Goal: Task Accomplishment & Management: Manage account settings

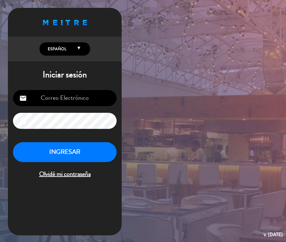
type input "[EMAIL_ADDRESS][DOMAIN_NAME]"
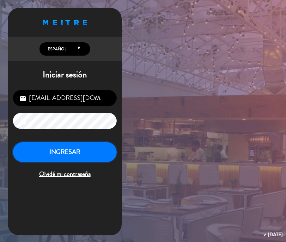
click at [63, 147] on button "INGRESAR" at bounding box center [65, 152] width 104 height 20
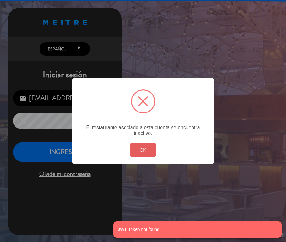
click at [147, 148] on button "OK" at bounding box center [143, 150] width 26 height 14
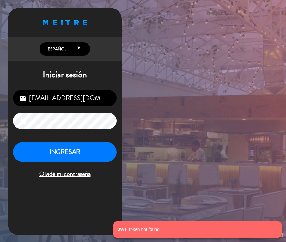
click at [87, 100] on input "[EMAIL_ADDRESS][DOMAIN_NAME]" at bounding box center [65, 98] width 104 height 16
type input "[EMAIL_ADDRESS][DOMAIN_NAME]"
click at [80, 149] on button "INGRESAR" at bounding box center [65, 152] width 104 height 20
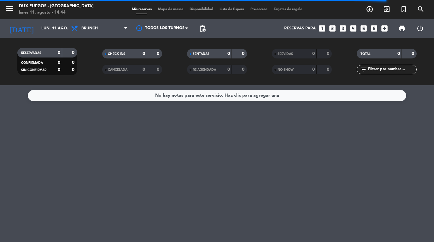
click at [285, 10] on span "Tarjetas de regalo" at bounding box center [288, 9] width 35 height 3
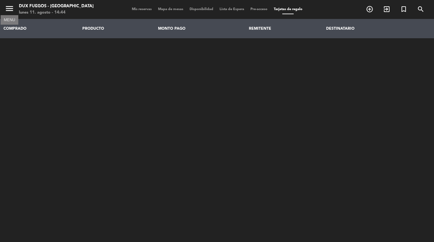
click at [11, 8] on icon "menu" at bounding box center [9, 8] width 9 height 9
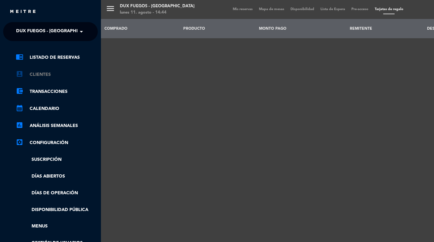
click at [45, 71] on link "account_box Clientes" at bounding box center [57, 75] width 82 height 8
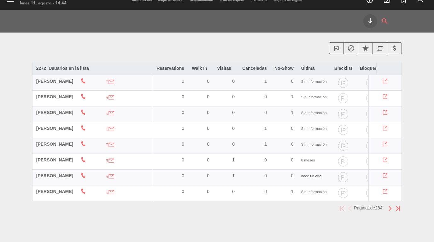
scroll to position [13, 0]
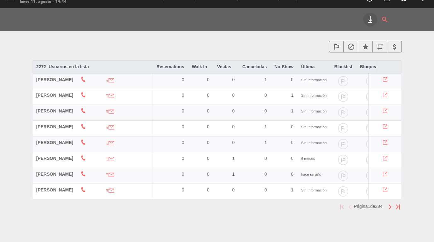
click at [285, 45] on icon "repeat" at bounding box center [381, 47] width 8 height 8
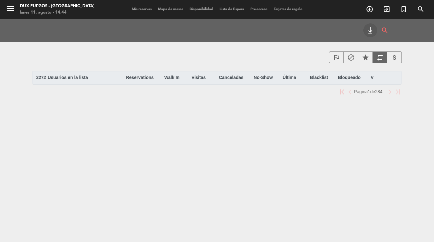
click at [285, 28] on icon "keyboard_tab" at bounding box center [371, 31] width 8 height 8
click at [285, 81] on th "Bloqueado" at bounding box center [350, 77] width 33 height 13
click at [285, 76] on th "Última arrow_drop_down arrow_drop_up" at bounding box center [292, 77] width 27 height 13
click at [87, 75] on span "Usuarios en la lista" at bounding box center [68, 77] width 40 height 5
click at [285, 30] on icon "keyboard_tab" at bounding box center [371, 31] width 8 height 8
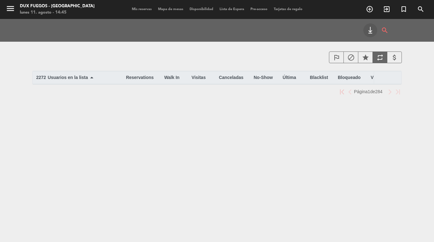
click at [285, 55] on icon "outlined_flag" at bounding box center [337, 58] width 8 height 8
click at [285, 59] on icon "block" at bounding box center [352, 58] width 8 height 8
click at [285, 57] on icon "star" at bounding box center [366, 58] width 8 height 8
click at [285, 58] on icon "repeat" at bounding box center [381, 58] width 8 height 8
click at [285, 57] on icon "attach_money" at bounding box center [395, 58] width 8 height 8
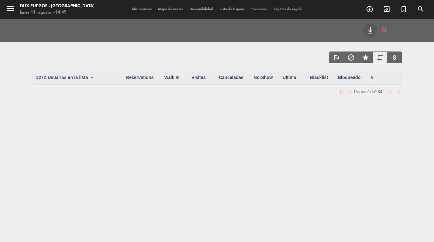
click at [285, 57] on icon "star" at bounding box center [366, 58] width 8 height 8
click at [285, 58] on icon "block" at bounding box center [352, 58] width 8 height 8
click at [285, 58] on icon "outlined_flag" at bounding box center [337, 58] width 8 height 8
click at [285, 58] on div "attach_money" at bounding box center [394, 57] width 15 height 12
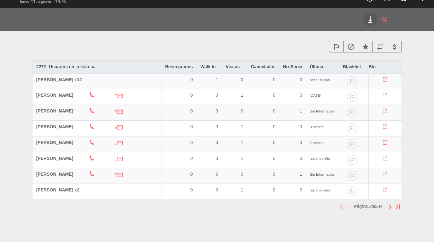
scroll to position [13, 0]
click at [285, 206] on img "button" at bounding box center [390, 206] width 4 height 5
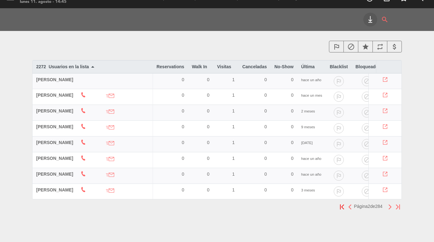
click at [285, 206] on img "button" at bounding box center [390, 206] width 4 height 5
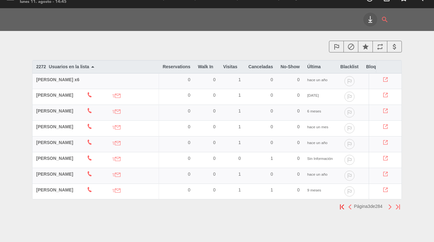
click at [285, 206] on img "button" at bounding box center [390, 206] width 4 height 5
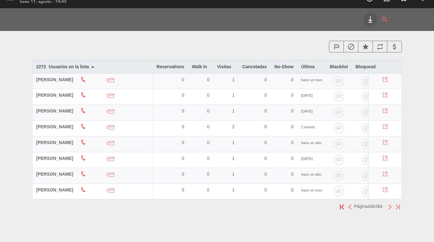
click at [285, 16] on icon "keyboard_tab" at bounding box center [371, 20] width 8 height 8
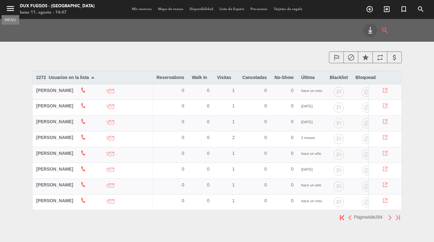
click at [8, 10] on icon "menu" at bounding box center [10, 8] width 9 height 9
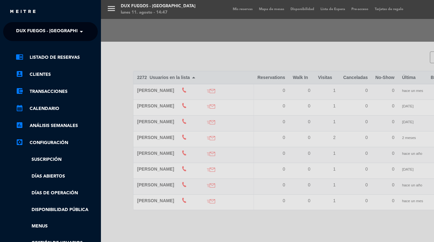
scroll to position [83, 0]
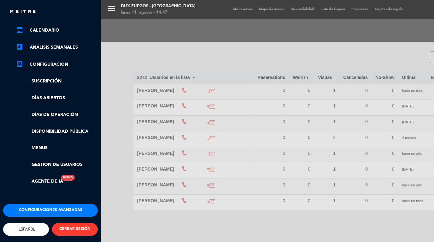
click at [71, 224] on button "CERRAR SESIÓN" at bounding box center [75, 229] width 46 height 13
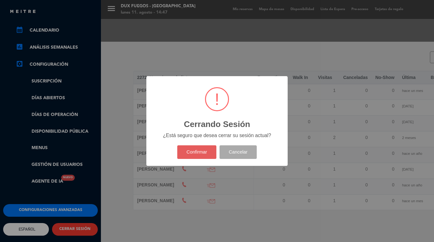
click at [206, 154] on button "Confirmar" at bounding box center [196, 152] width 39 height 14
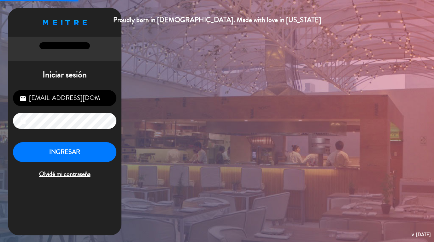
click at [78, 98] on input "[EMAIL_ADDRESS][DOMAIN_NAME]" at bounding box center [65, 98] width 104 height 16
type input "[EMAIL_ADDRESS][DOMAIN_NAME]"
click at [82, 150] on button "INGRESAR" at bounding box center [65, 152] width 104 height 20
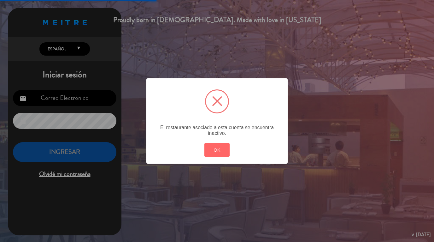
type input "[EMAIL_ADDRESS][DOMAIN_NAME]"
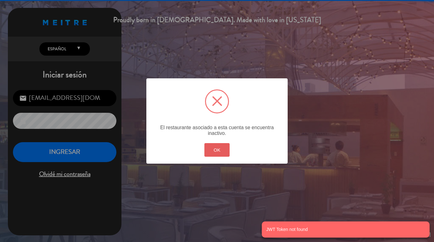
click at [225, 143] on button "OK" at bounding box center [218, 150] width 26 height 14
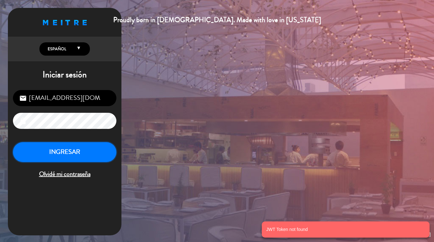
click at [90, 154] on button "INGRESAR" at bounding box center [65, 152] width 104 height 20
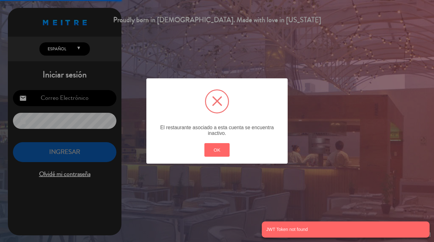
type input "[EMAIL_ADDRESS][DOMAIN_NAME]"
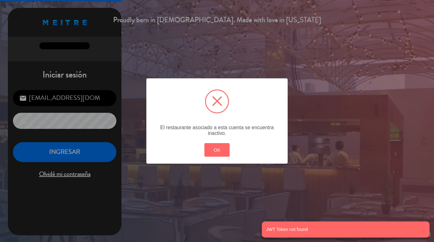
click at [244, 32] on div "? ! i × El restaurante asociado a esta cuenta se encuentra inactivo. OK Cancel" at bounding box center [217, 121] width 434 height 242
